Goal: Transaction & Acquisition: Subscribe to service/newsletter

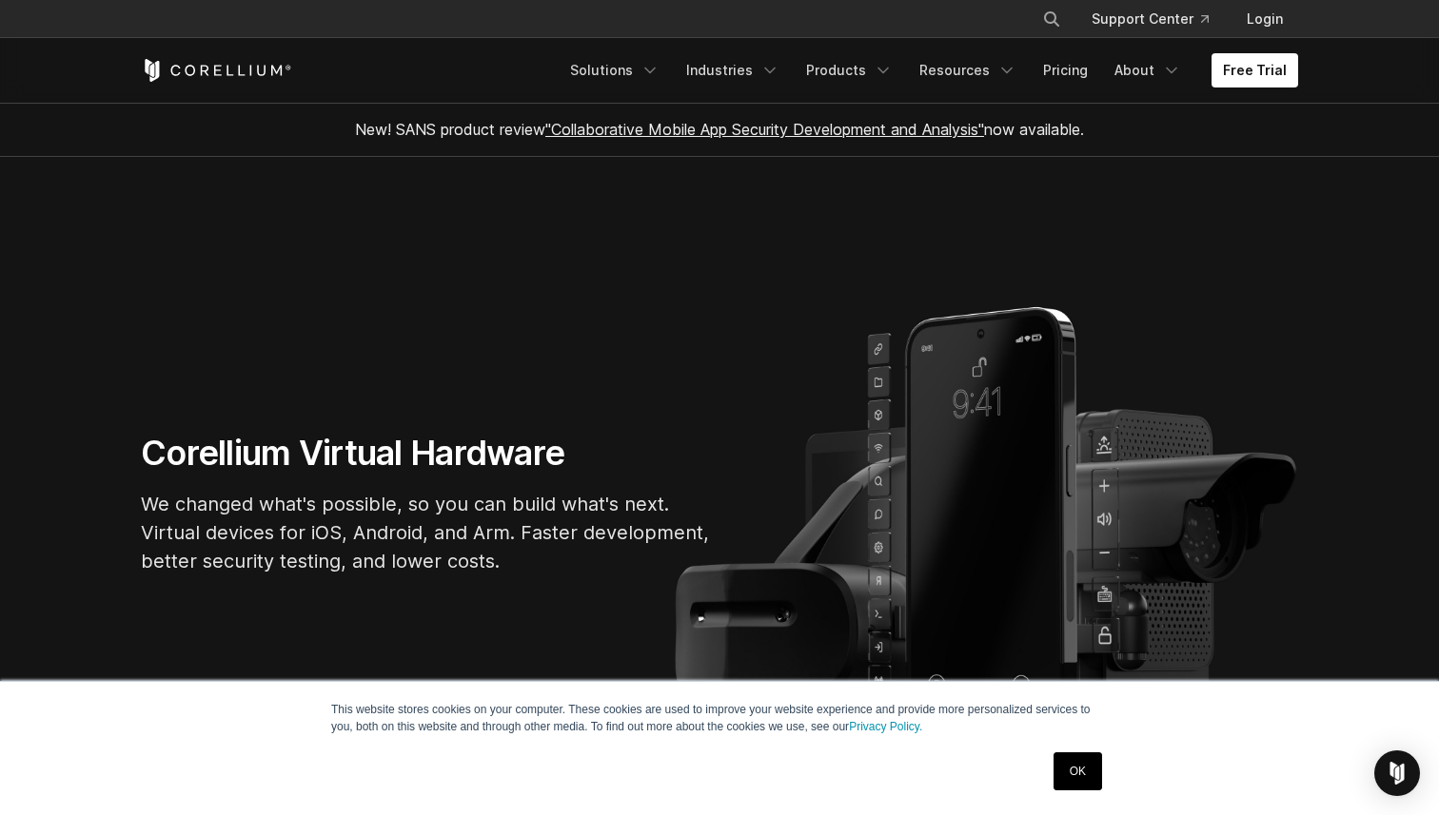
click at [1086, 761] on link "OK" at bounding box center [1077, 772] width 49 height 38
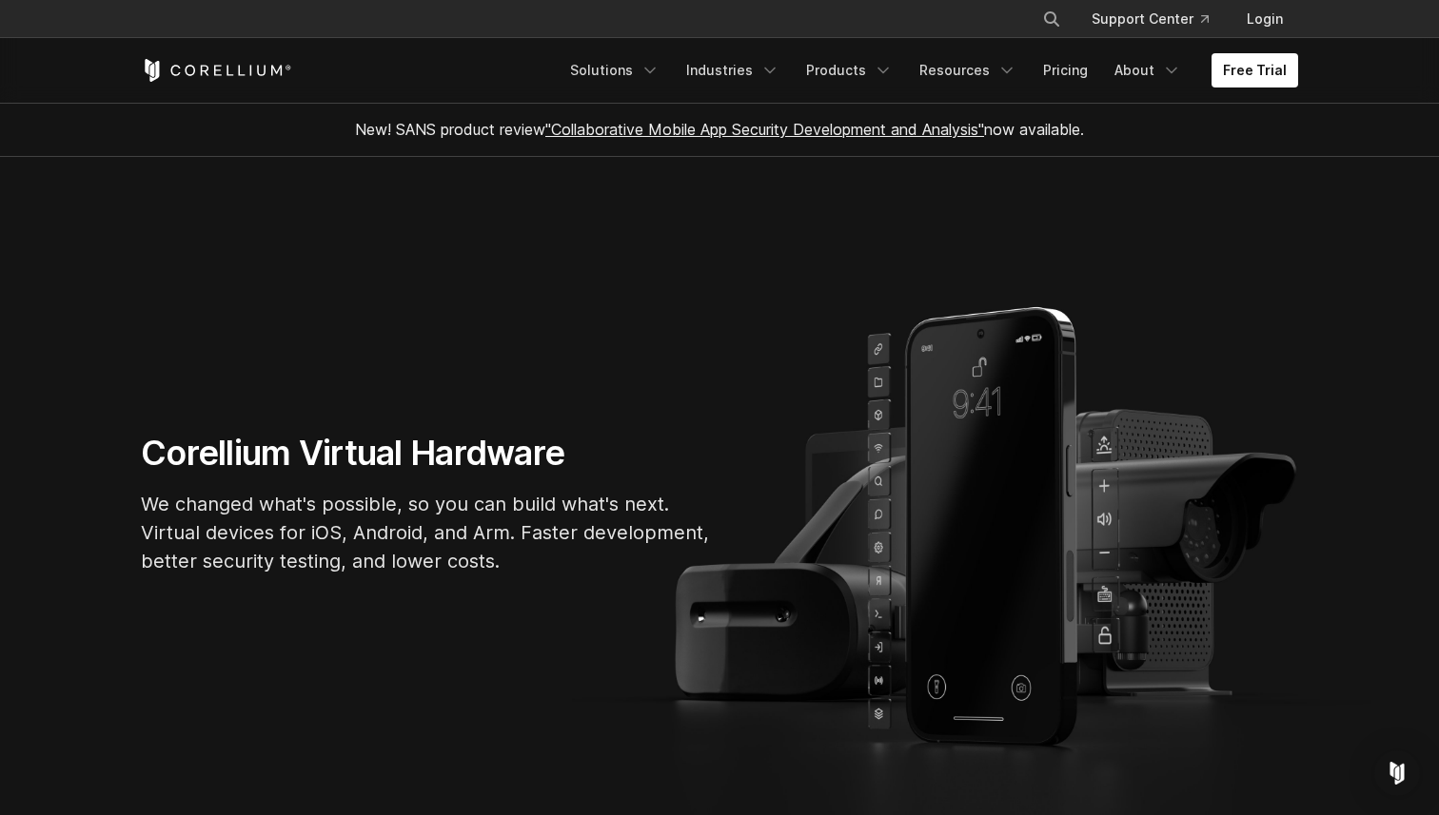
click at [1025, 425] on section "Corellium Virtual Hardware We changed what's possible, so you can build what's …" at bounding box center [719, 512] width 1439 height 710
click at [1089, 71] on link "Pricing" at bounding box center [1065, 70] width 68 height 34
